Goal: Find specific fact: Find specific page/section

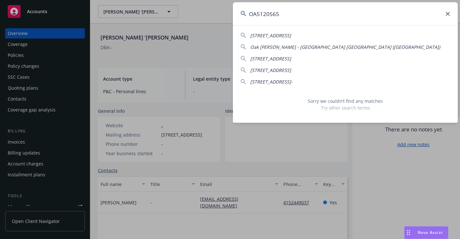
type input "OA5120565"
